Goal: Task Accomplishment & Management: Use online tool/utility

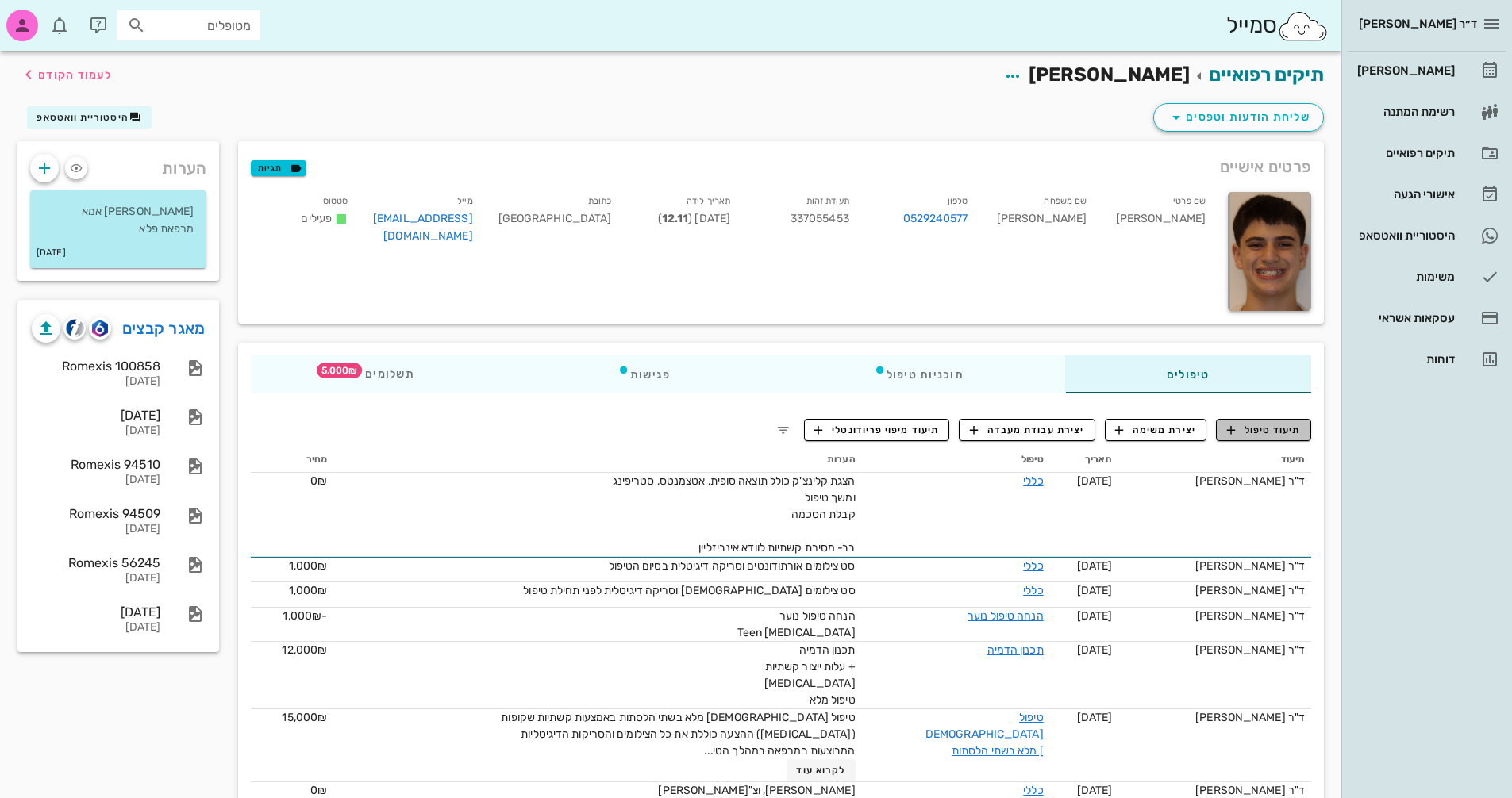
click at [1289, 432] on span "תיעוד טיפול" at bounding box center [1264, 429] width 74 height 15
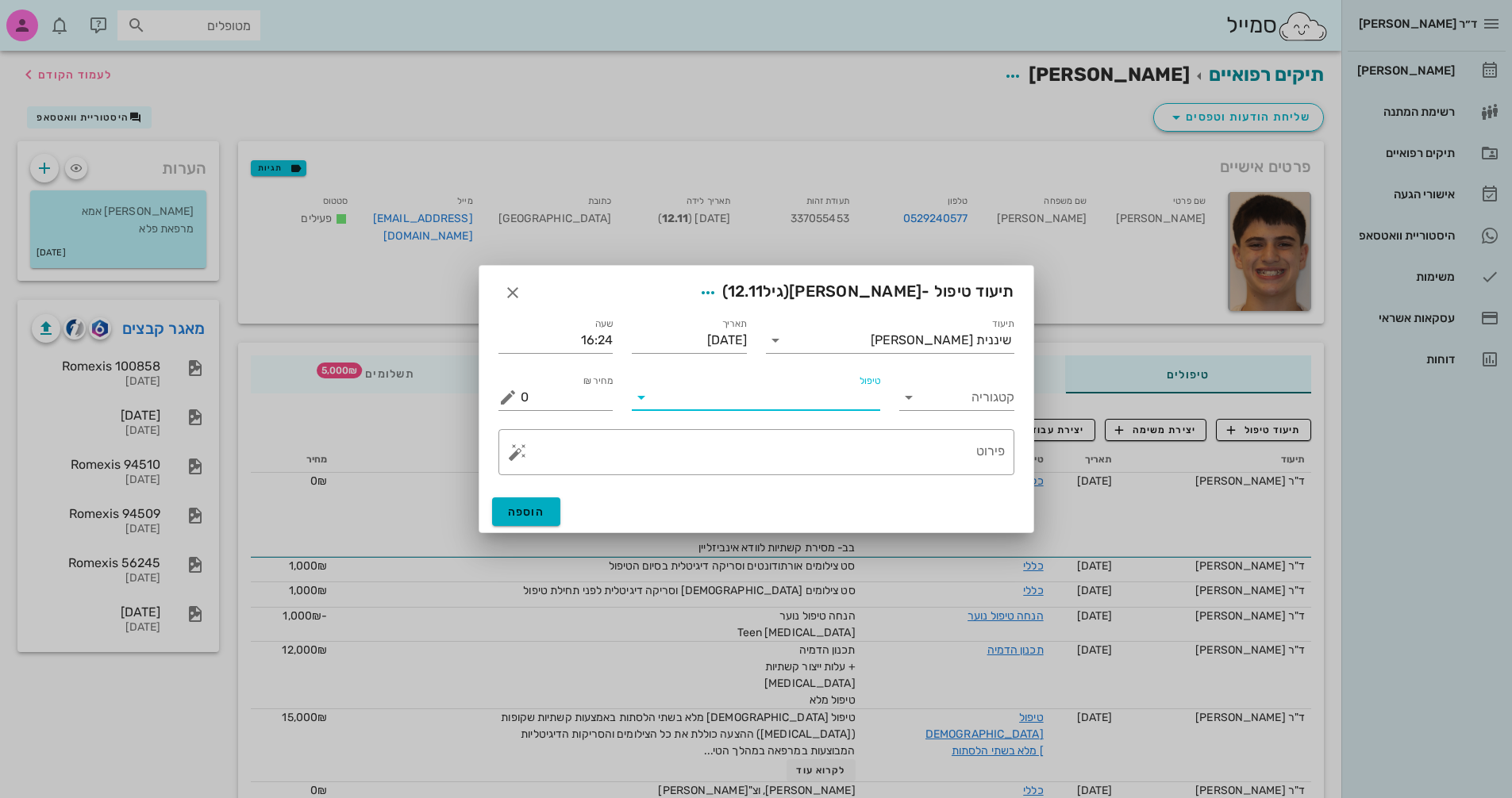
click at [819, 409] on input "טיפול" at bounding box center [768, 398] width 226 height 26
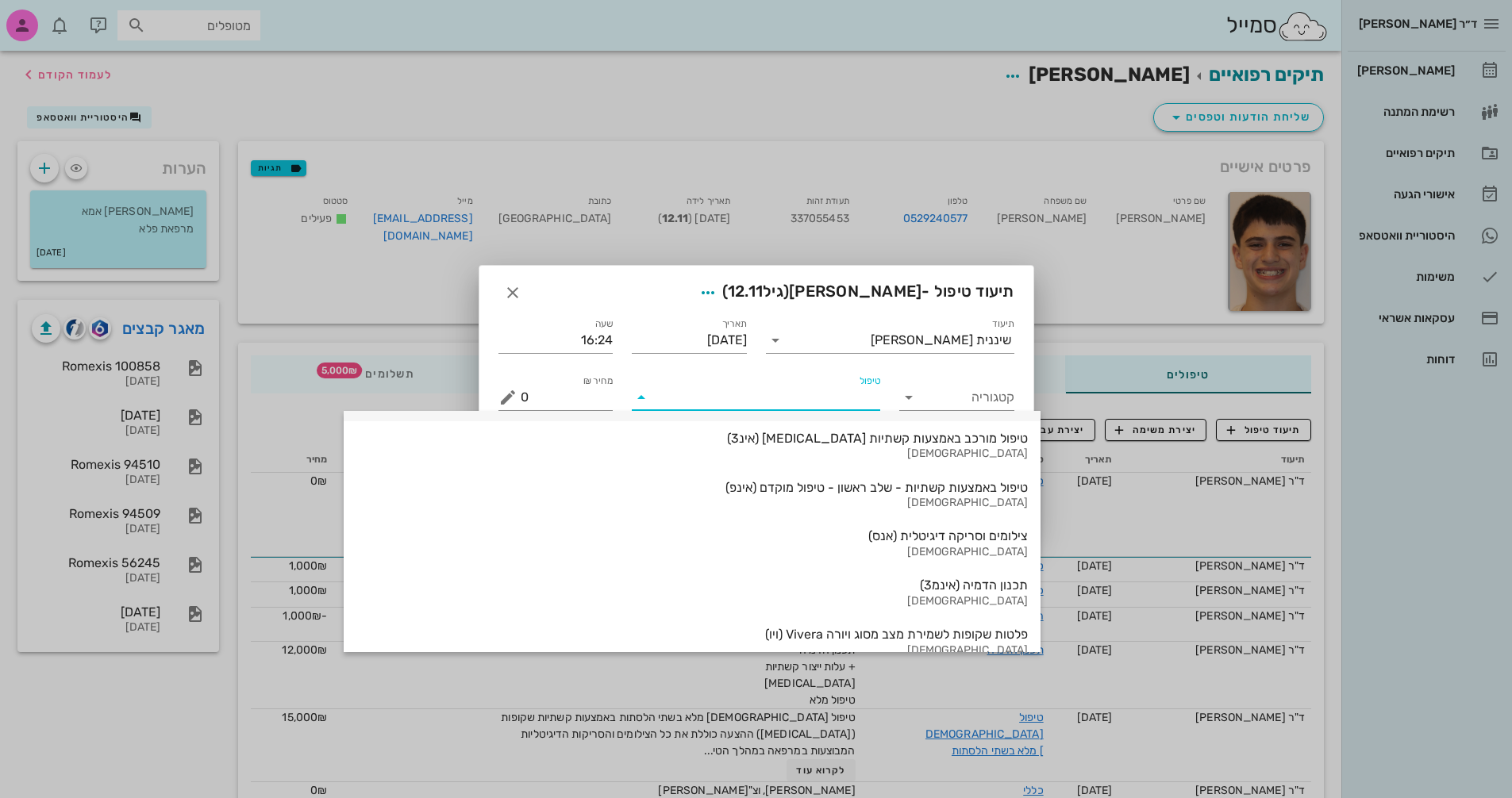
scroll to position [1705, 0]
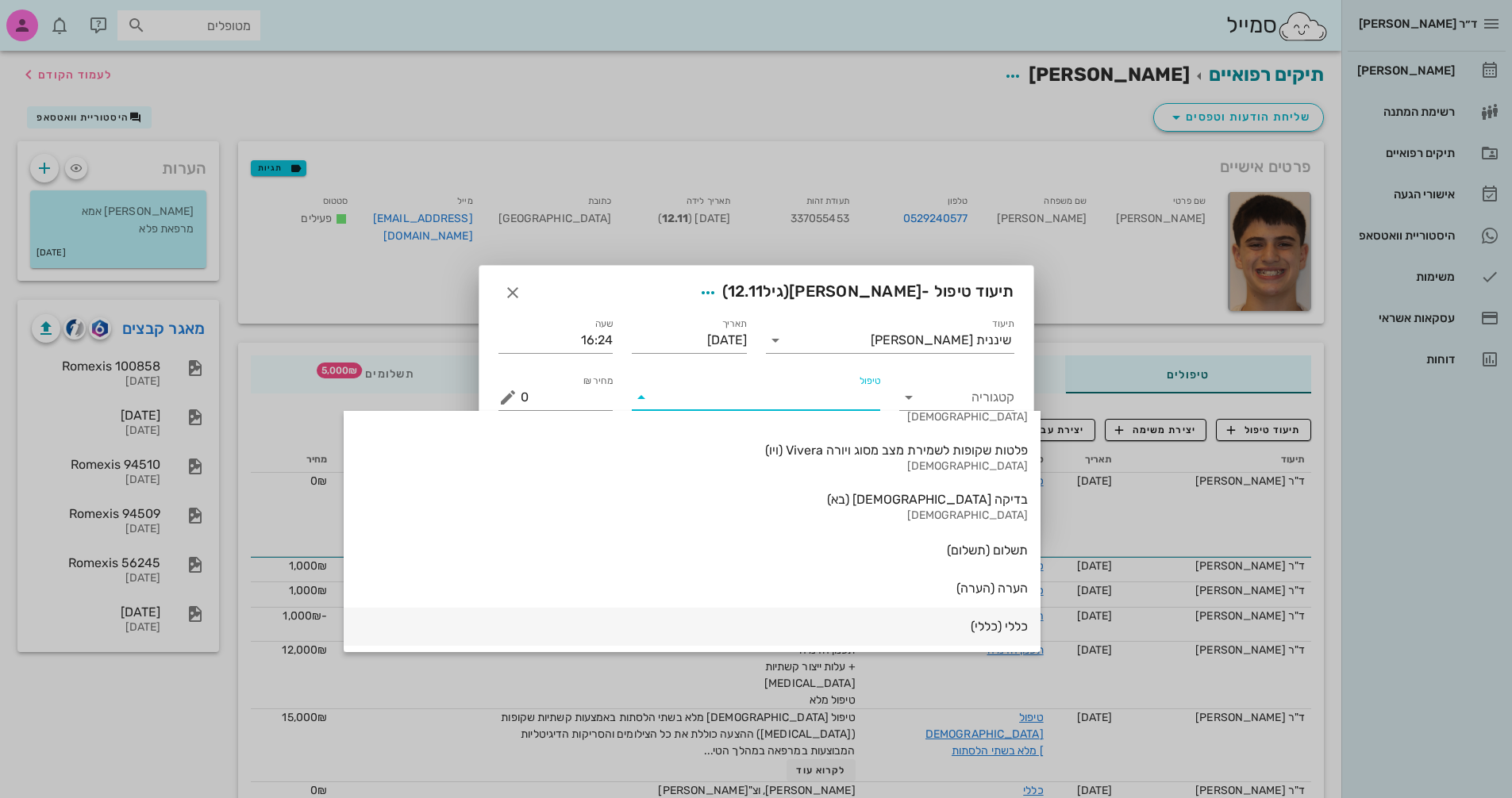
click at [838, 632] on div "כללי (כללי)" at bounding box center [692, 627] width 672 height 15
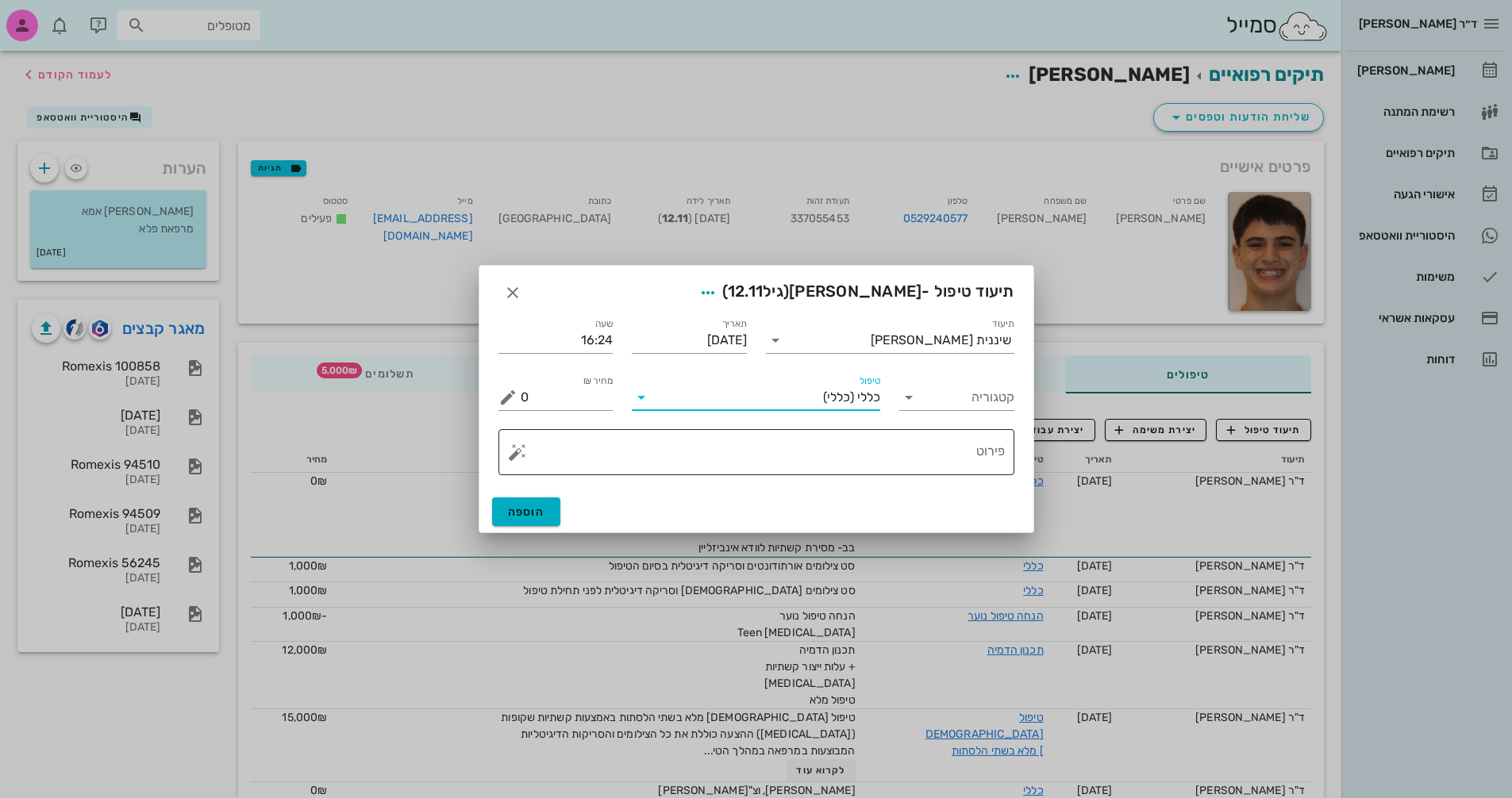
click at [522, 453] on button "button" at bounding box center [517, 452] width 19 height 19
click at [539, 383] on div "[MEDICAL_DATA]" at bounding box center [572, 388] width 130 height 32
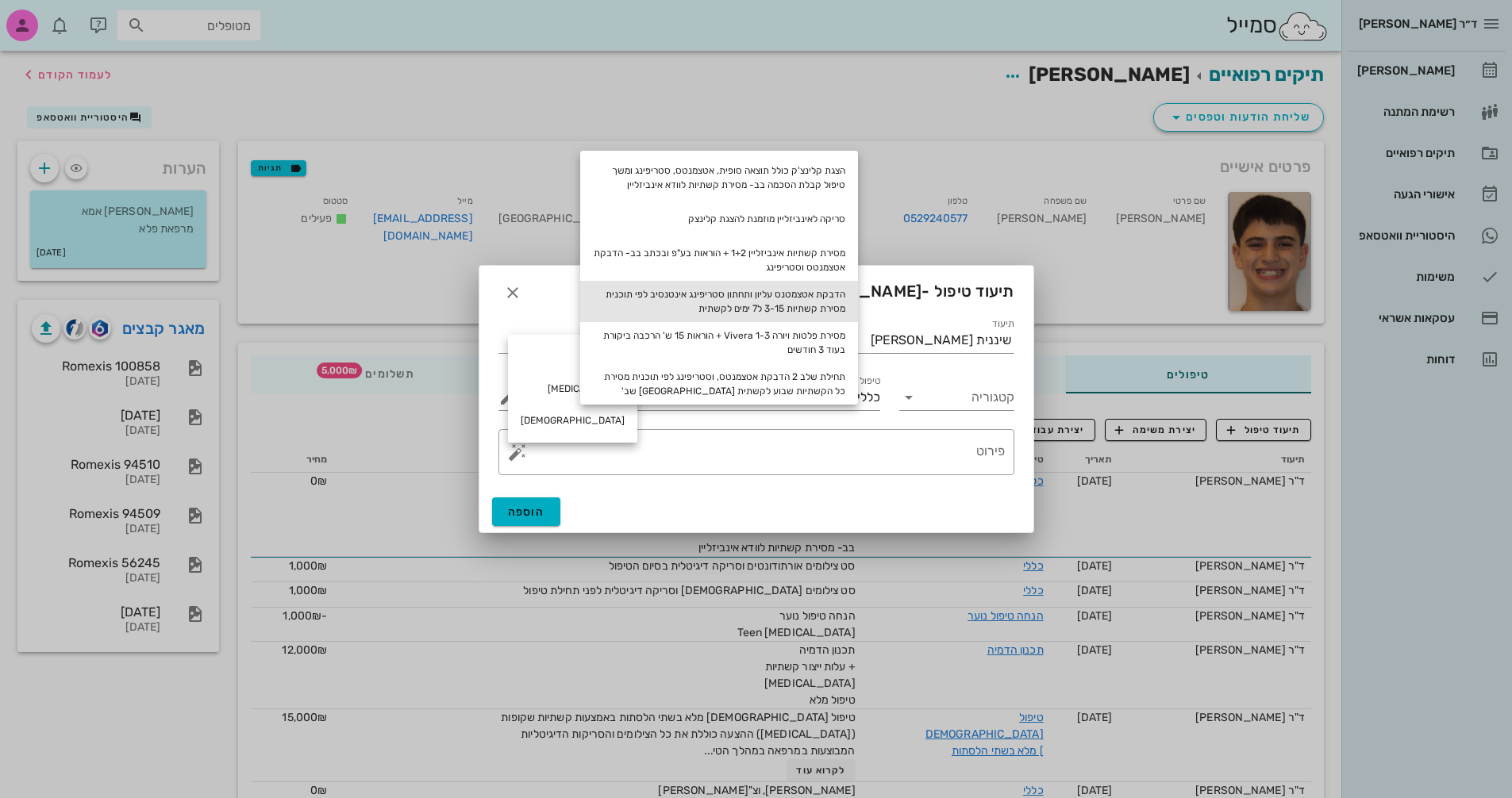
click at [832, 301] on div "הדבקת אטצמטנס עליון ותחתון סטריפינג אינטנסיב לפי תוכנית מסירת קשתיות 3-15 ל7 ימ…" at bounding box center [720, 302] width 278 height 41
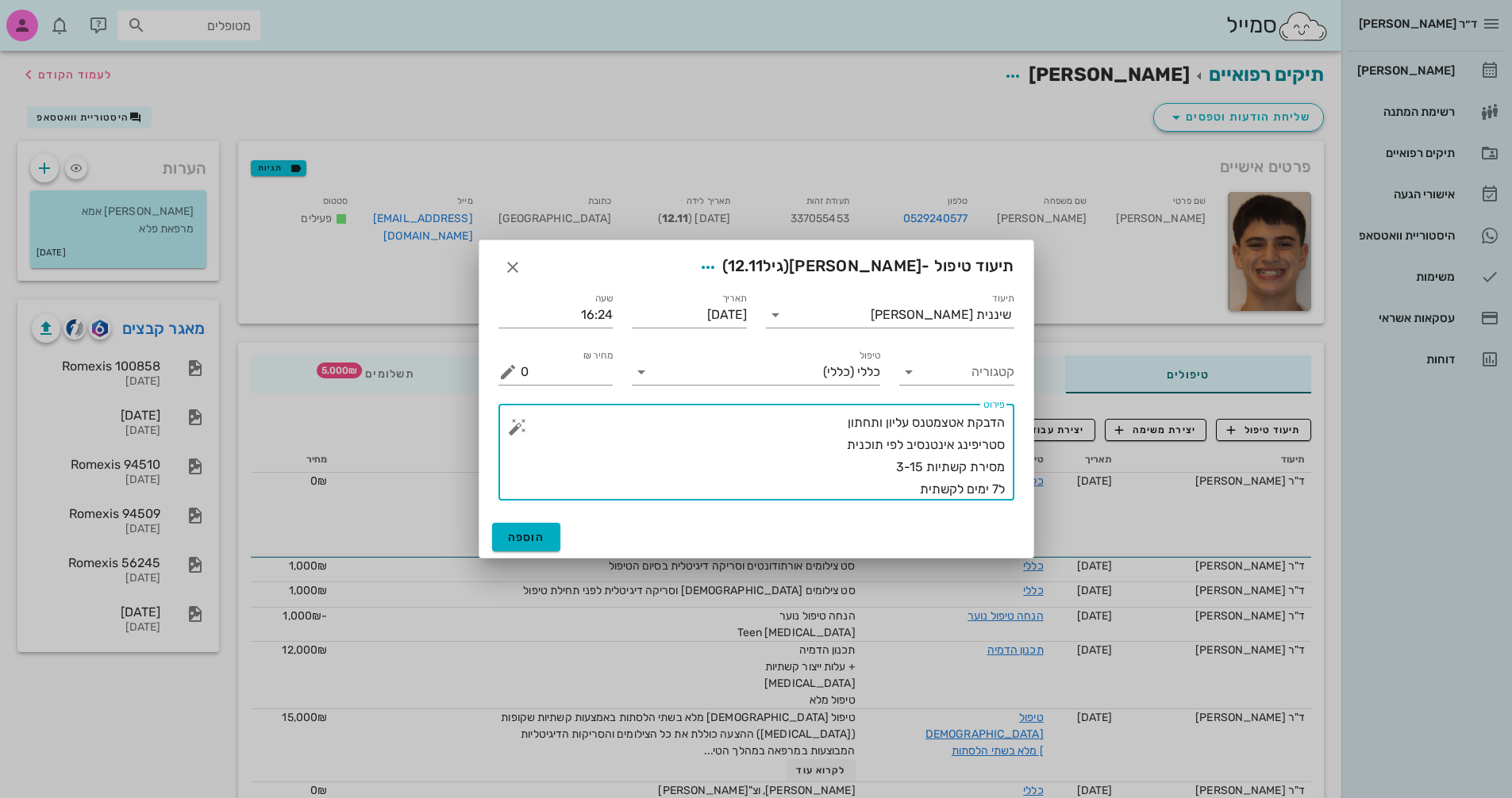
click at [796, 422] on textarea "הדבקת אטצמטנס עליון ותחתון סטריפינג אינטנסיב לפי תוכנית מסירת קשתיות 3-15 ל7 ימ…" at bounding box center [762, 456] width 485 height 89
click at [898, 488] on textarea "הדבקת אטצמטנס עליון ותחתון שלב 1 סטריפינג אינטנסיב לפי תוכנית מסירת קשתיות 3-15…" at bounding box center [762, 456] width 485 height 89
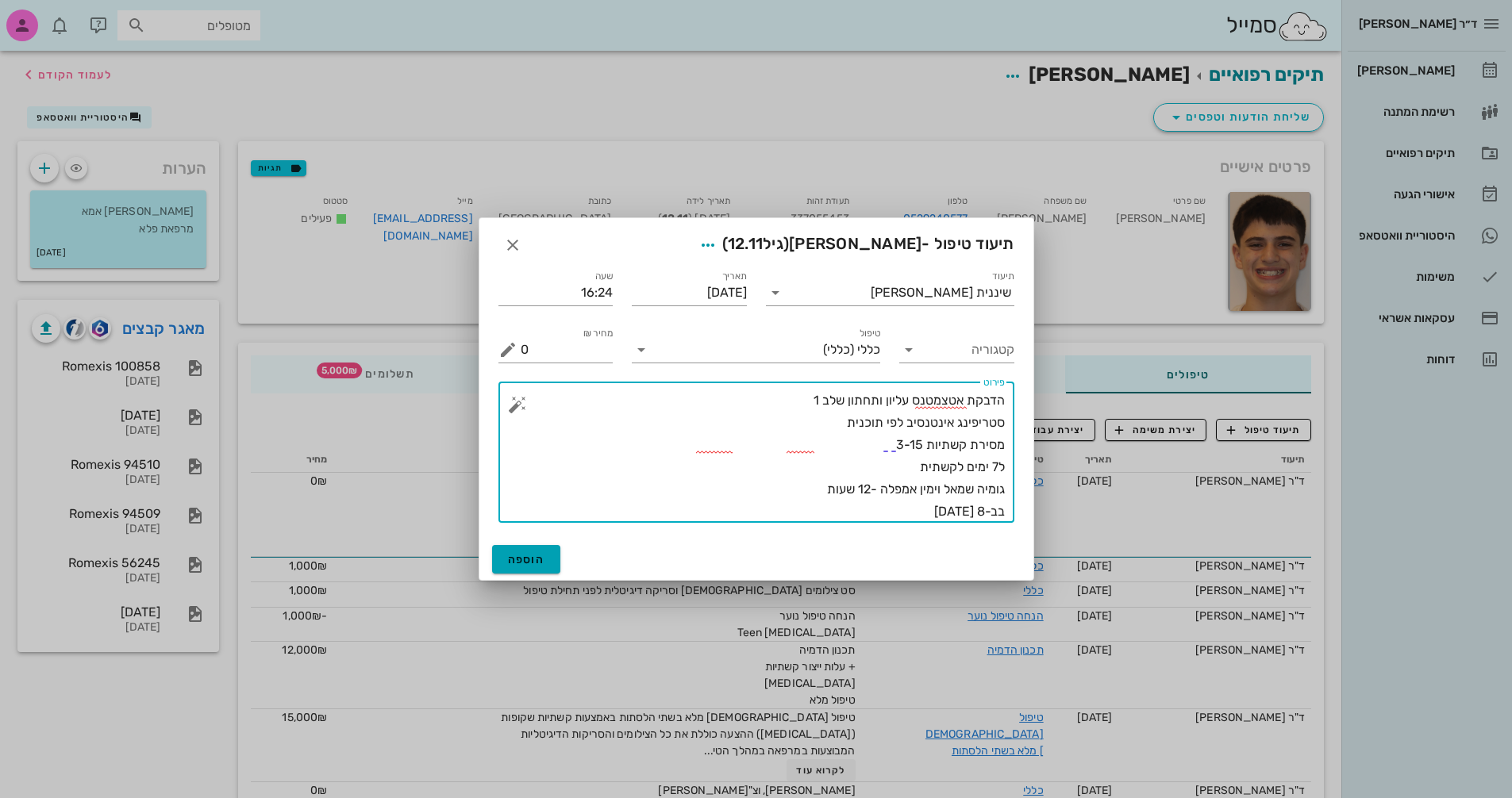
type textarea "הדבקת אטצמטנס עליון ותחתון שלב 1 סטריפינג אינטנסיב לפי תוכנית מסירת קשתיות 3-15…"
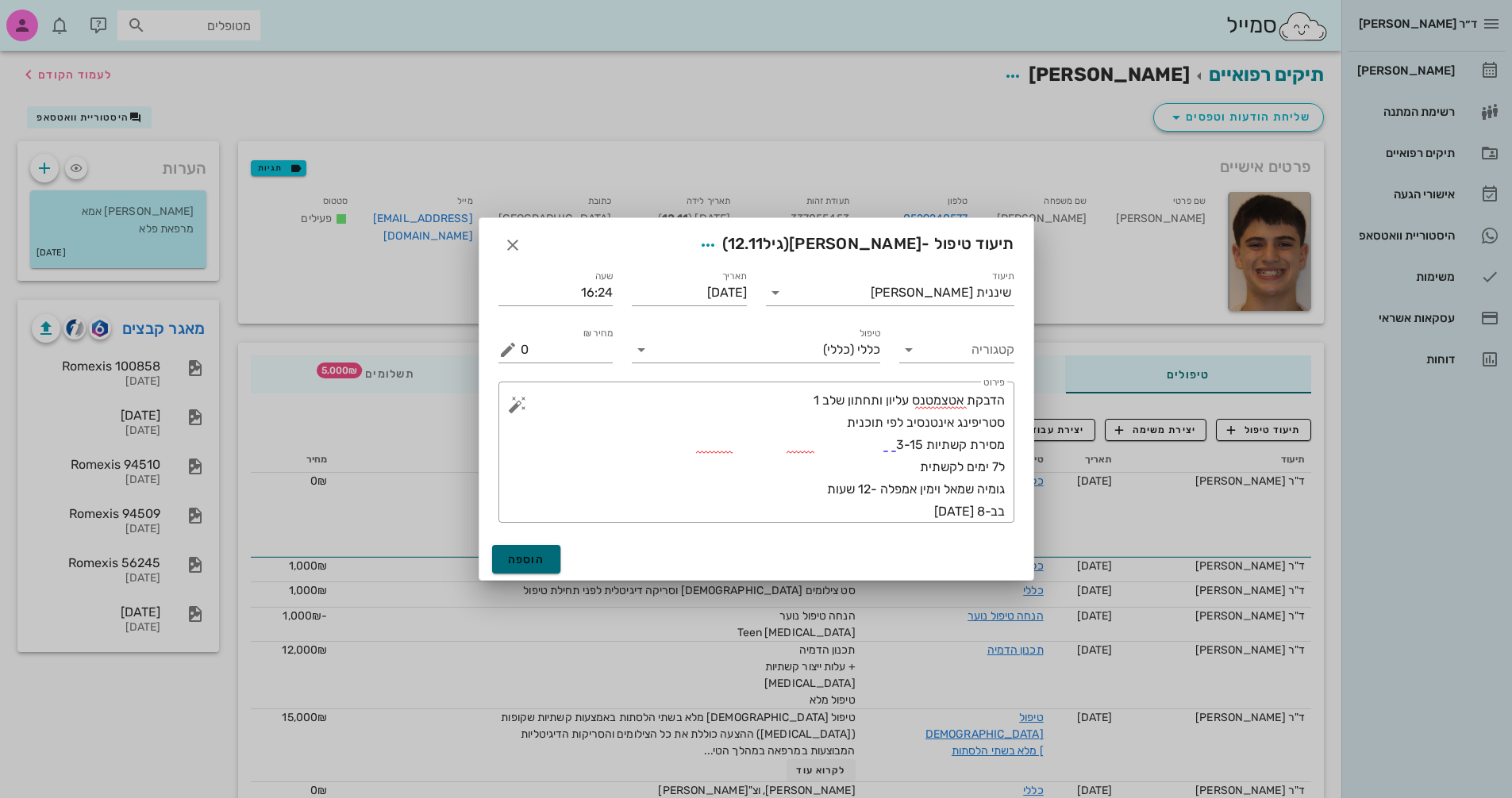
click at [520, 557] on span "הוספה" at bounding box center [527, 560] width 38 height 14
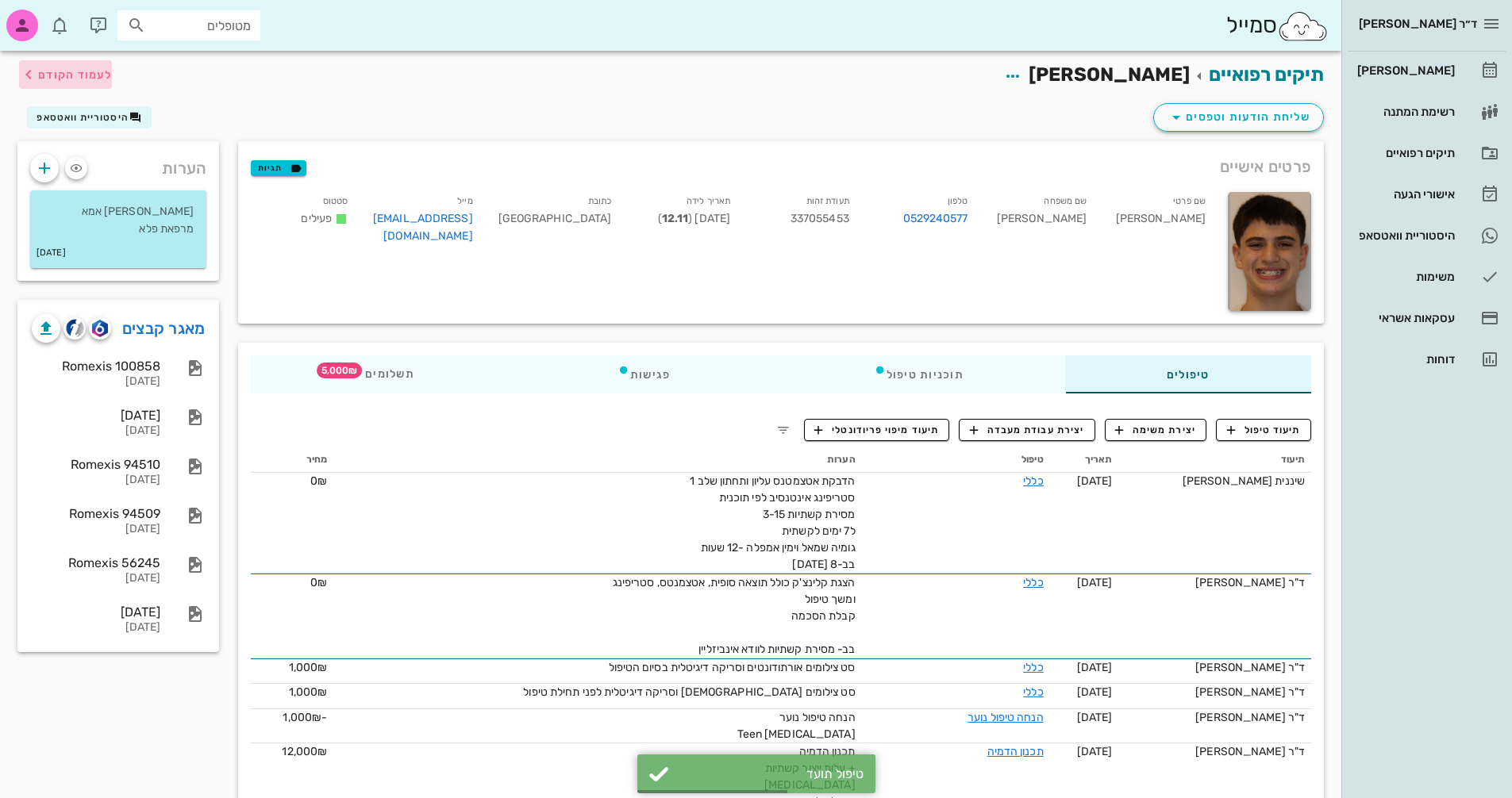
click at [59, 75] on span "לעמוד הקודם" at bounding box center [75, 75] width 74 height 14
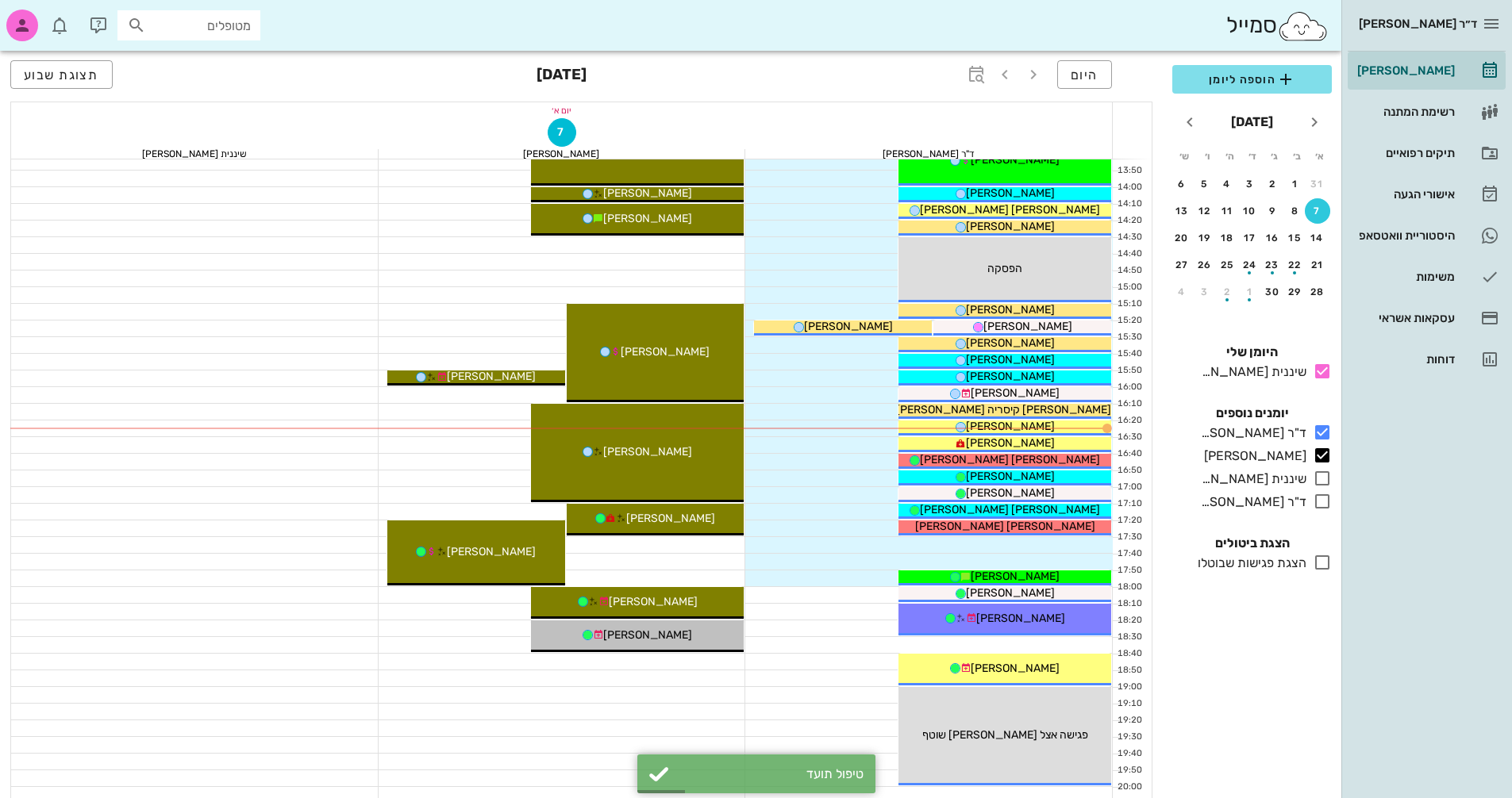
scroll to position [762, 0]
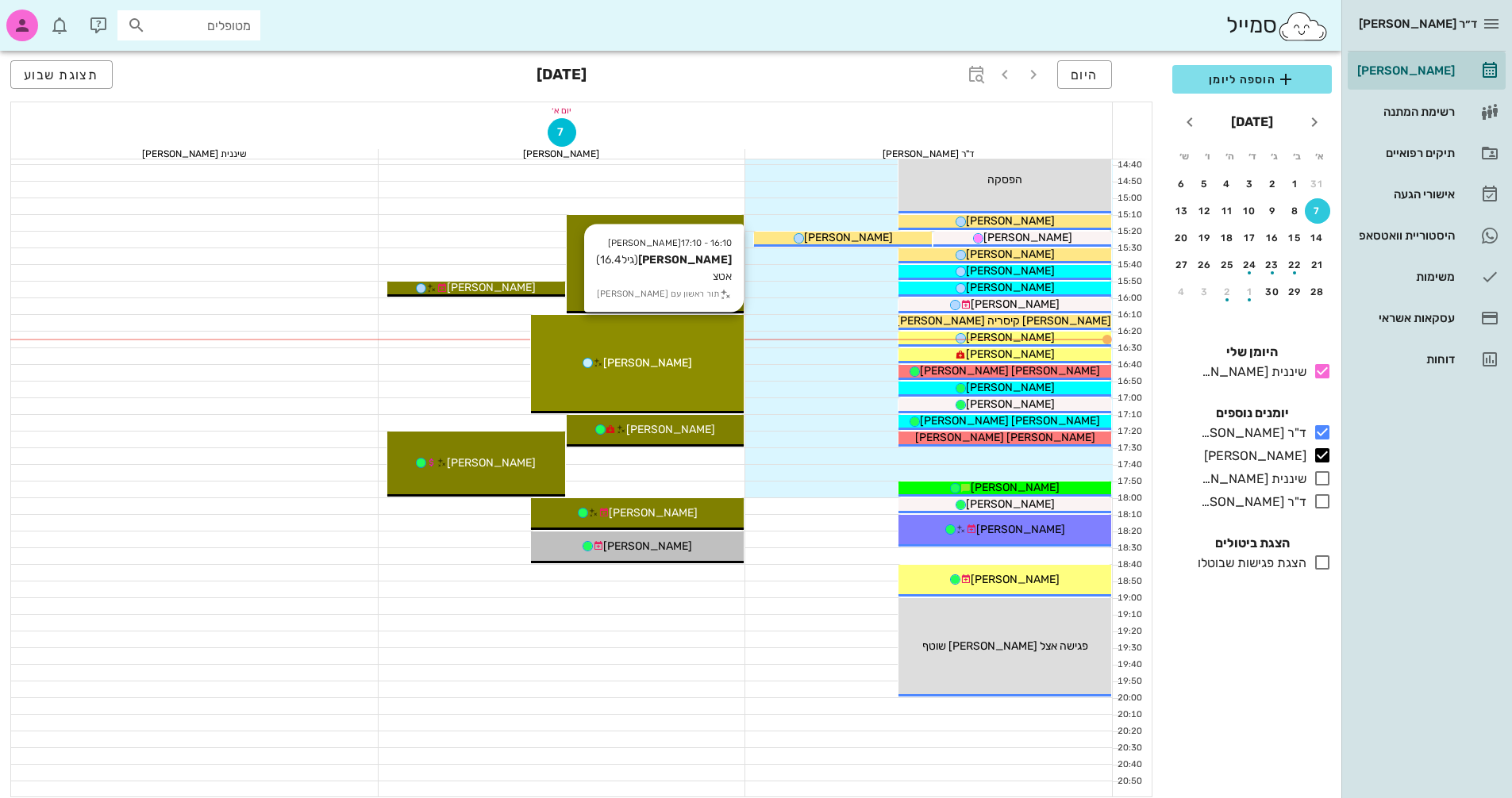
click at [689, 351] on div "16:10 - 17:10 [PERSON_NAME] [PERSON_NAME] (גיל 16.4 ) אטצ תור ראשון עם [PERSON_…" at bounding box center [637, 363] width 213 height 99
